Goal: Information Seeking & Learning: Find specific fact

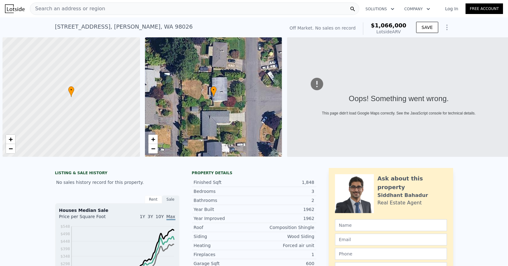
scroll to position [0, 2]
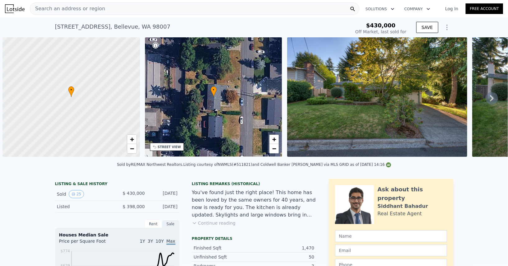
scroll to position [0, 2]
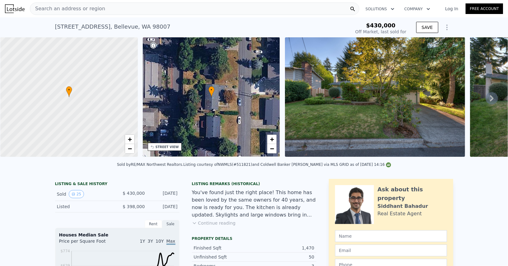
type input "$ 1,342,000"
type input "$ 776,724"
click at [167, 30] on div "1261 150th Ave SE , Bellevue , WA 98007 Sold Aug 2013 for $430k" at bounding box center [201, 28] width 293 height 17
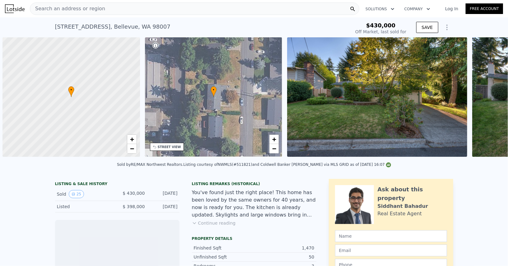
scroll to position [0, 2]
